Goal: Information Seeking & Learning: Learn about a topic

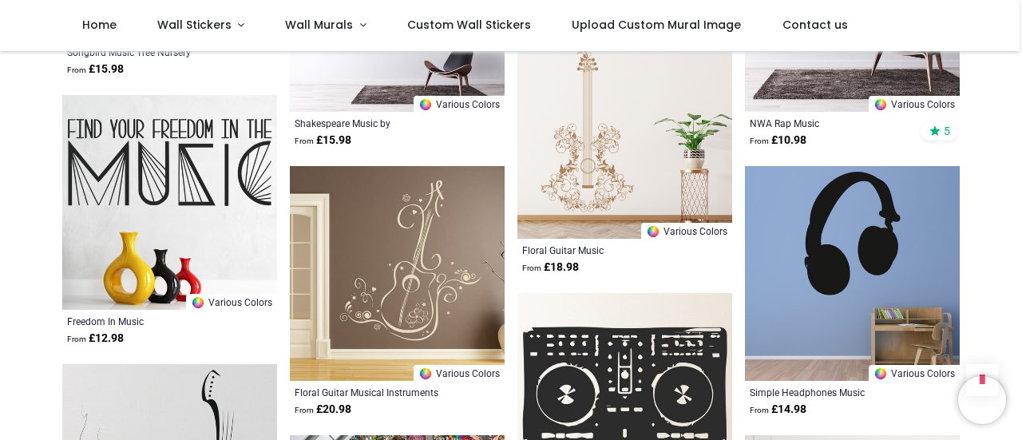
scroll to position [1465, 0]
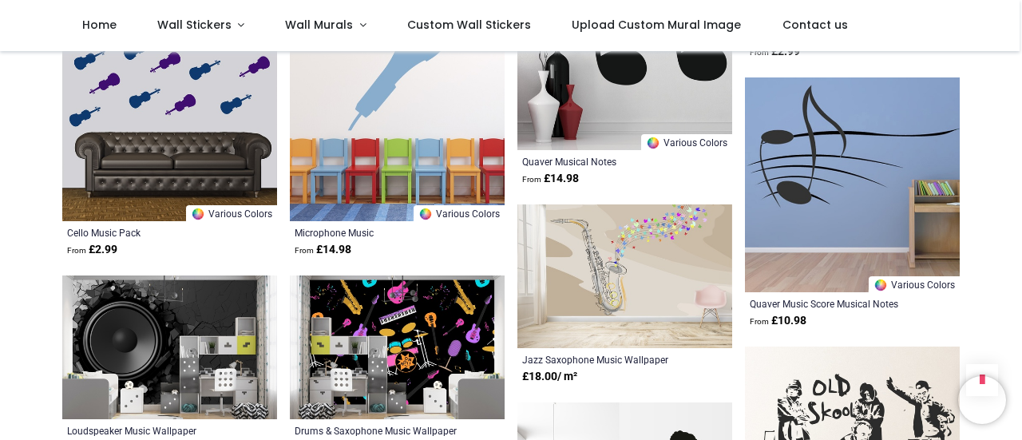
scroll to position [3177, 0]
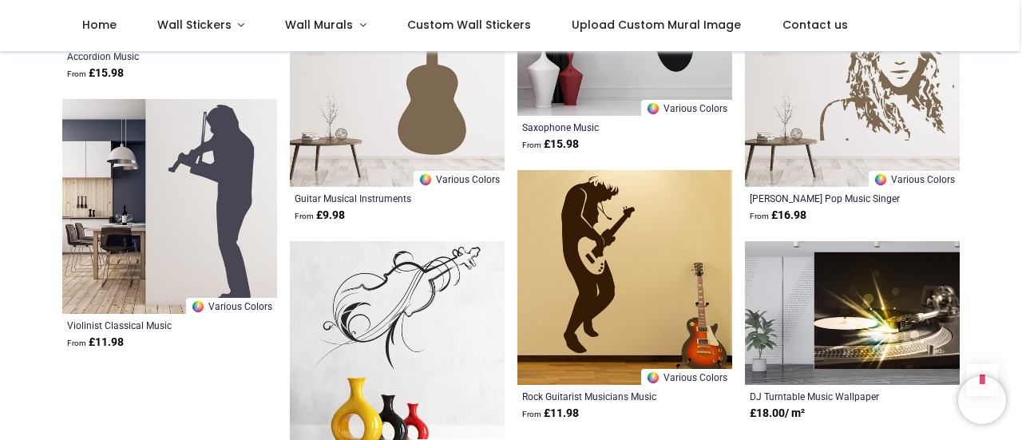
scroll to position [5282, 0]
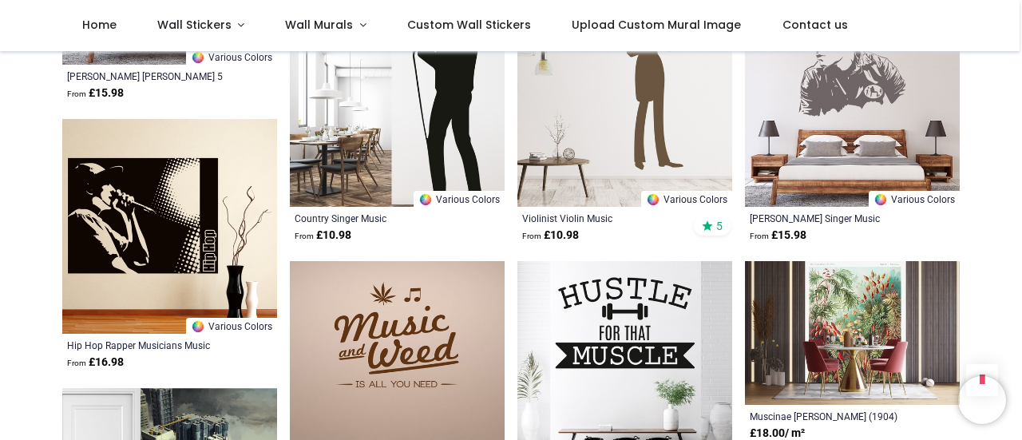
scroll to position [6534, 0]
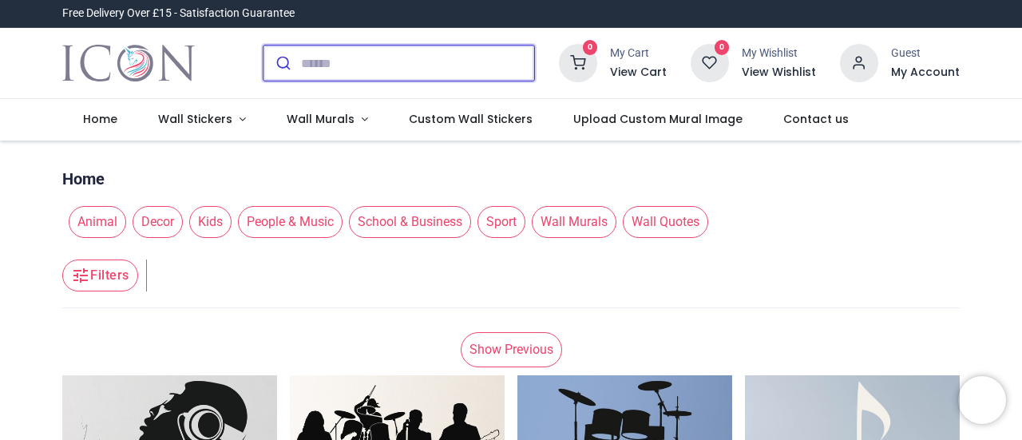
click at [324, 64] on input "search" at bounding box center [417, 63] width 233 height 35
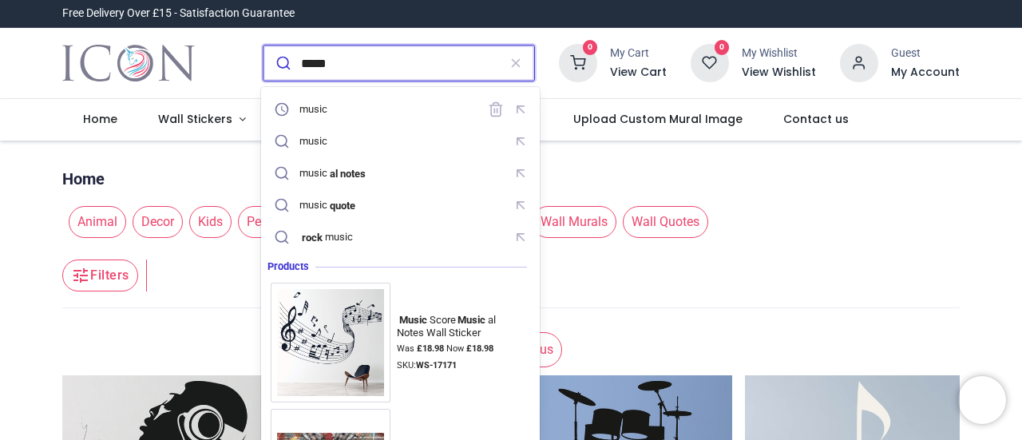
type input "*****"
click at [263, 46] on button "submit" at bounding box center [282, 63] width 38 height 35
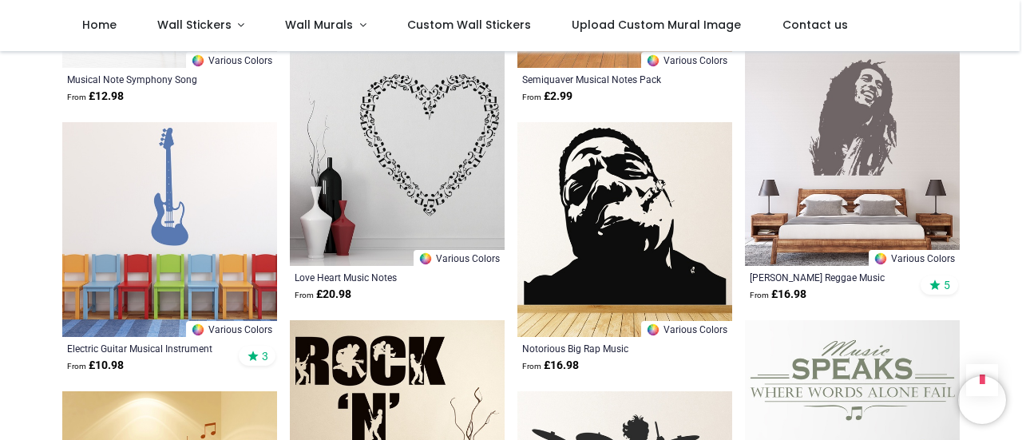
scroll to position [1427, 0]
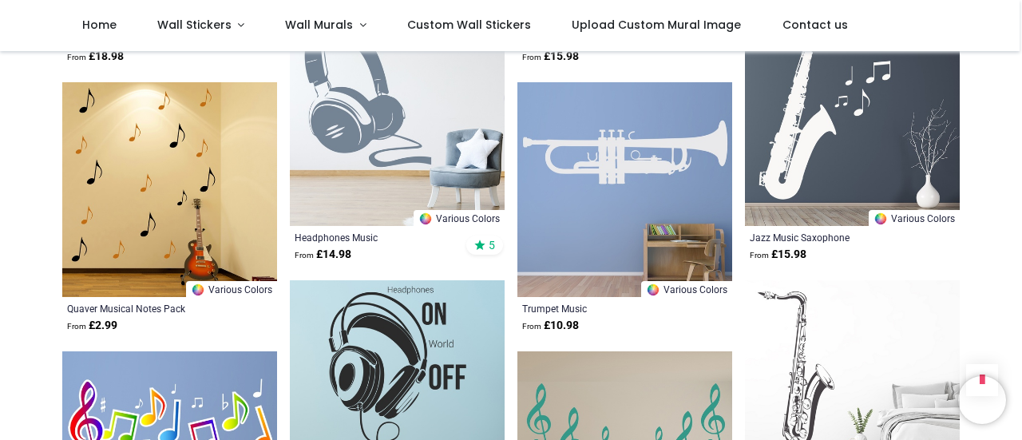
scroll to position [2044, 0]
